Goal: Task Accomplishment & Management: Use online tool/utility

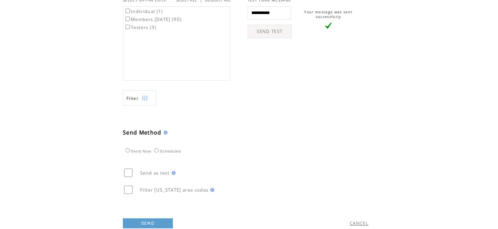
scroll to position [267, 0]
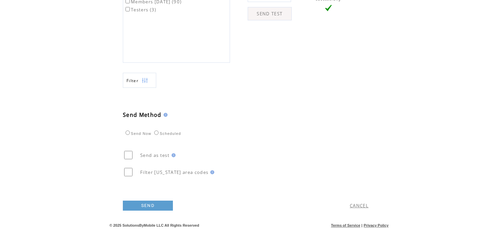
click at [152, 204] on link "SEND" at bounding box center [148, 206] width 50 height 10
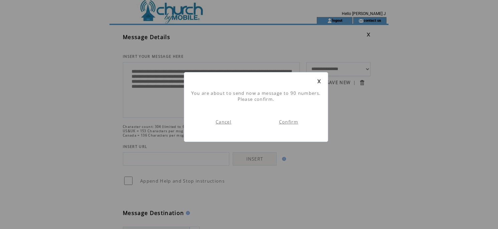
click at [285, 124] on link "Confirm" at bounding box center [288, 122] width 19 height 6
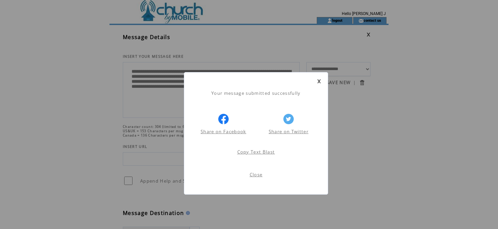
click at [250, 172] on link "Close" at bounding box center [256, 175] width 13 height 6
